Goal: Task Accomplishment & Management: Manage account settings

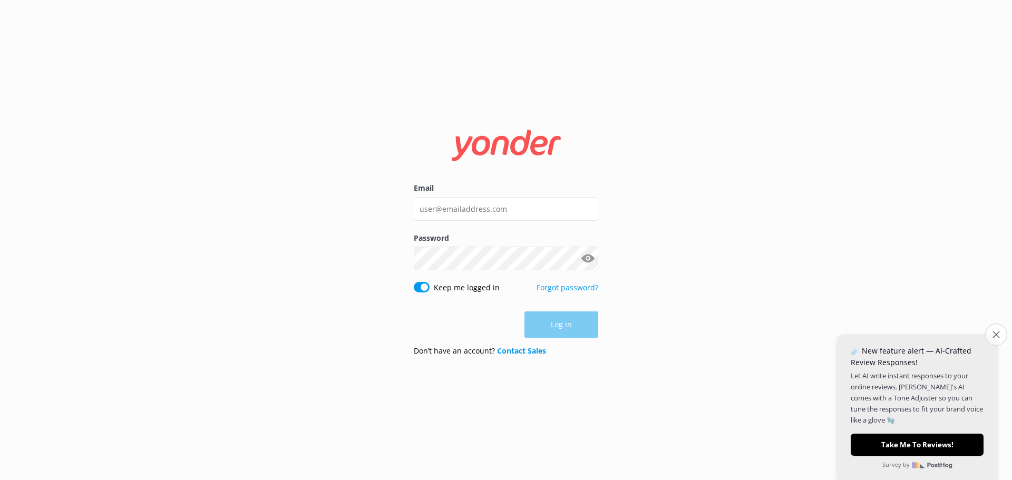
click at [994, 333] on icon "Close survey" at bounding box center [995, 334] width 7 height 7
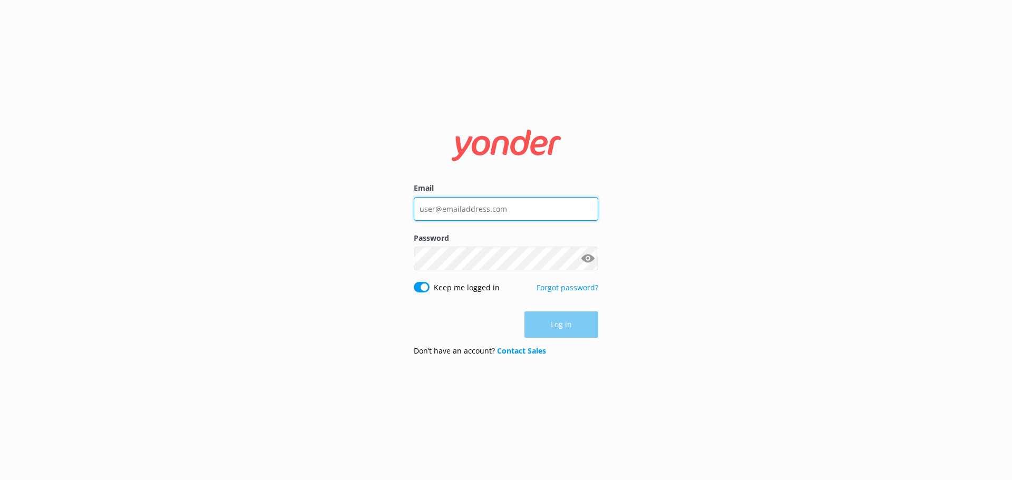
click at [430, 201] on input "Email" at bounding box center [506, 209] width 184 height 24
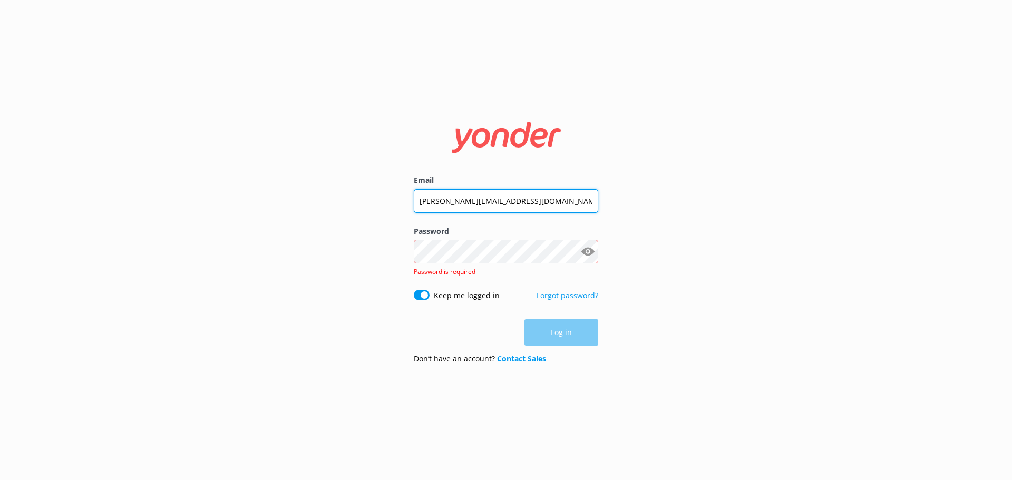
type input "[PERSON_NAME][EMAIL_ADDRESS][DOMAIN_NAME]"
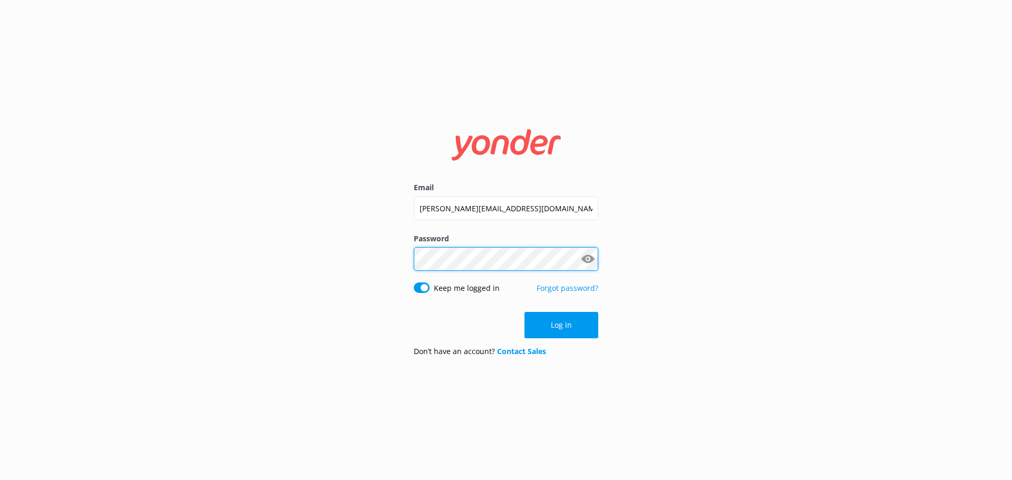
click button "Log in" at bounding box center [561, 325] width 74 height 26
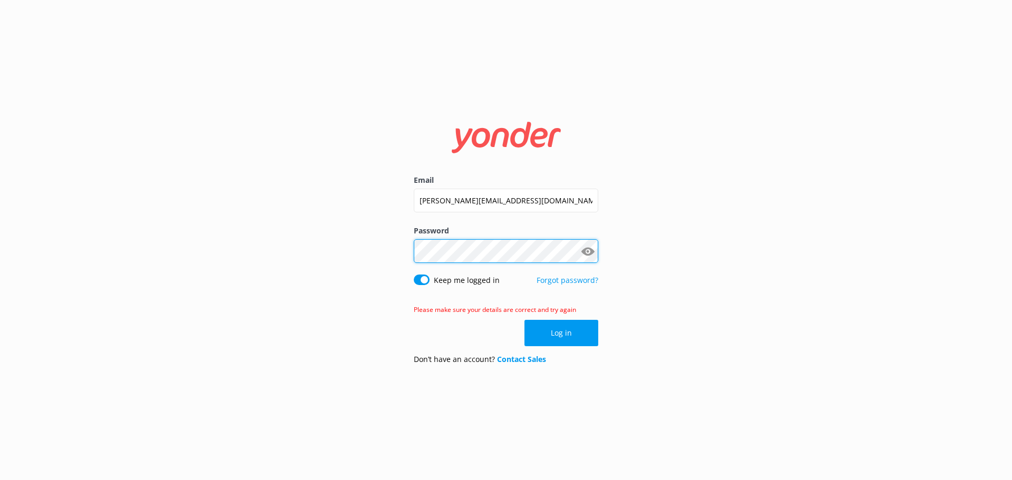
click at [365, 230] on div "Email [PERSON_NAME][EMAIL_ADDRESS][DOMAIN_NAME] Password Show password Keep me …" at bounding box center [506, 240] width 1012 height 480
click button "Log in" at bounding box center [561, 333] width 74 height 26
click at [283, 246] on div "Email [PERSON_NAME][EMAIL_ADDRESS][DOMAIN_NAME] Password Show password Keep me …" at bounding box center [506, 240] width 1012 height 480
